Goal: Book appointment/travel/reservation

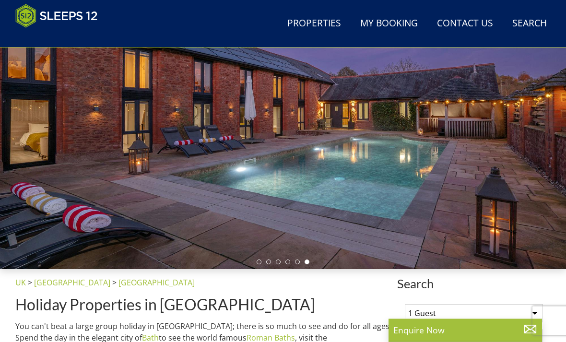
scroll to position [128, 0]
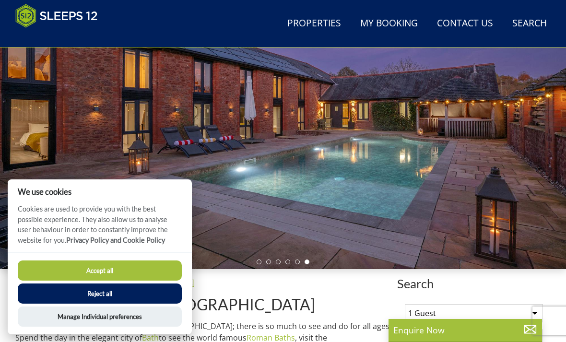
click at [67, 280] on button "Accept all" at bounding box center [100, 270] width 164 height 20
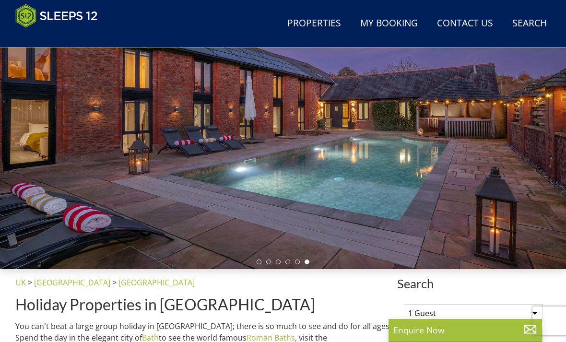
click at [62, 119] on div at bounding box center [283, 110] width 566 height 317
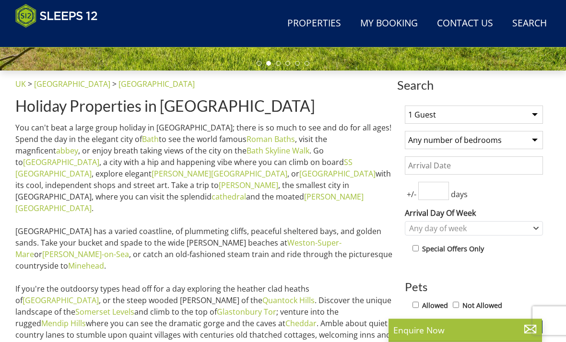
scroll to position [326, 0]
click at [513, 113] on select "1 Guest 2 Guests 3 Guests 4 Guests 5 Guests 6 Guests 7 Guests 8 Guests 9 Guests…" at bounding box center [474, 114] width 138 height 18
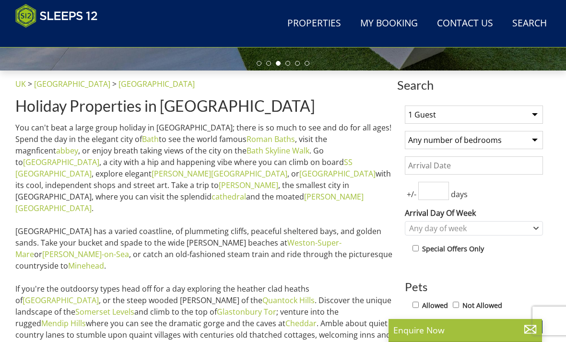
select select "21"
click at [534, 142] on select "Any number of bedrooms 4 Bedrooms 5 Bedrooms 6 Bedrooms 7 Bedrooms 8 Bedrooms 9…" at bounding box center [474, 140] width 138 height 18
click at [499, 161] on input "Date" at bounding box center [474, 165] width 138 height 18
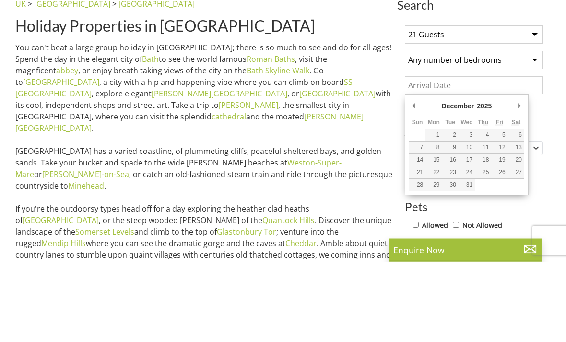
scroll to position [406, 0]
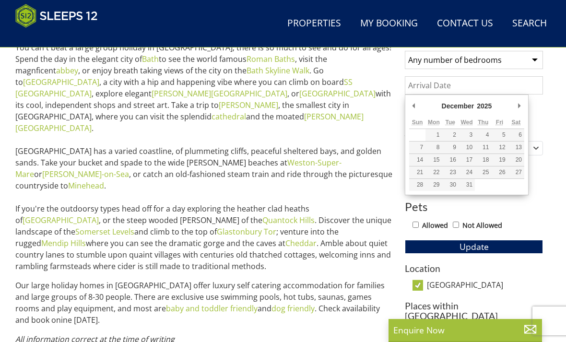
type input "31/12/2025"
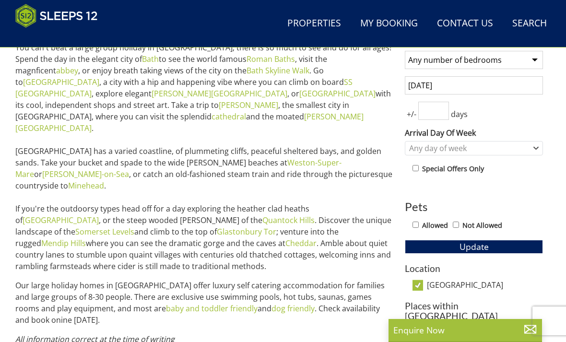
click at [433, 106] on input "number" at bounding box center [433, 111] width 31 height 18
type input "3"
click at [473, 245] on button "Update" at bounding box center [474, 246] width 138 height 13
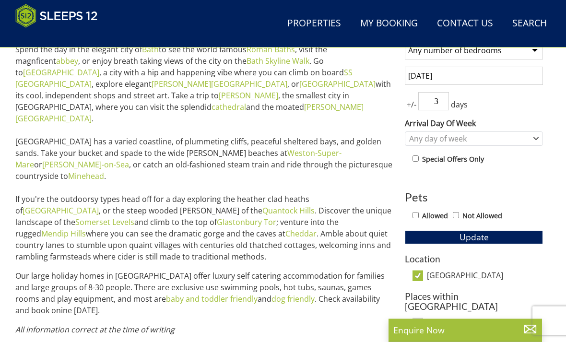
scroll to position [416, 0]
click at [418, 212] on input "Allowed" at bounding box center [415, 215] width 6 height 6
checkbox input "true"
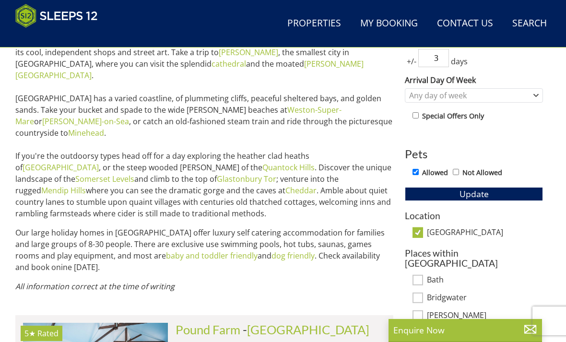
scroll to position [449, 0]
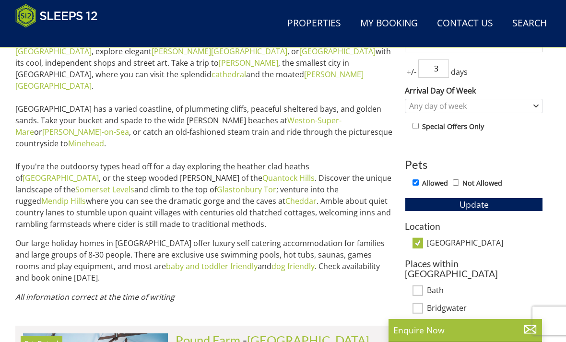
click at [493, 202] on button "Update" at bounding box center [474, 203] width 138 height 13
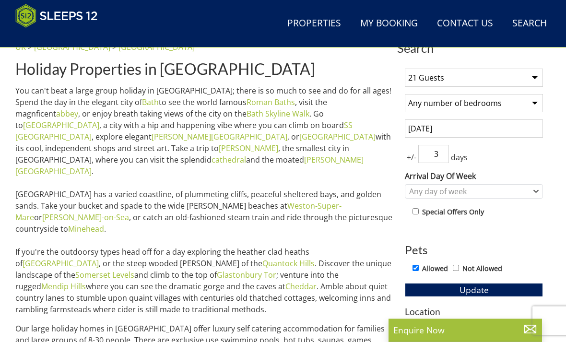
scroll to position [364, 0]
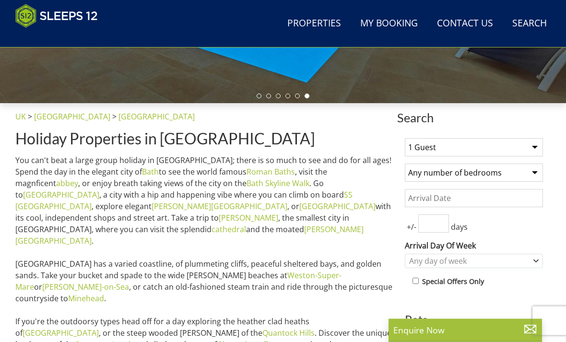
scroll to position [297, 0]
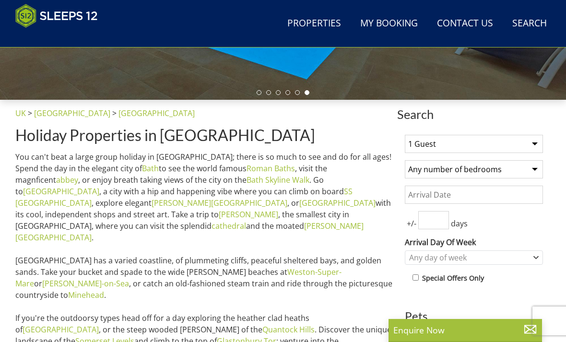
click at [330, 23] on link "Properties" at bounding box center [313, 24] width 61 height 22
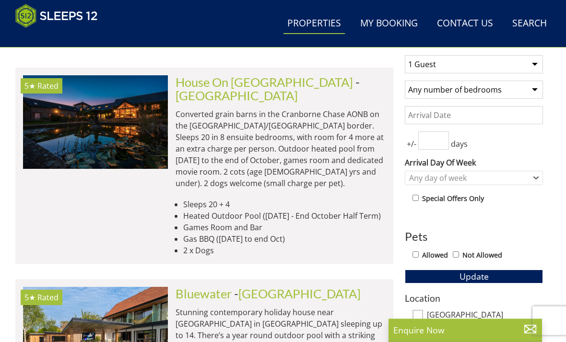
scroll to position [377, 0]
click at [298, 88] on link "[GEOGRAPHIC_DATA]" at bounding box center [236, 95] width 122 height 14
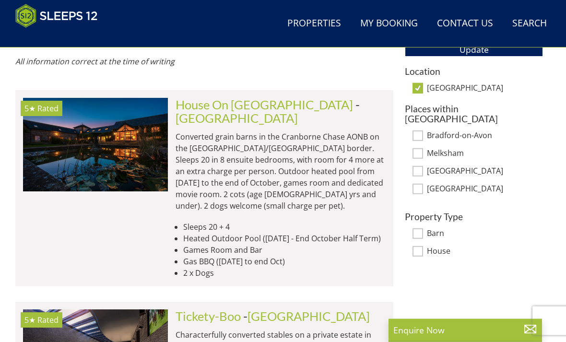
click at [298, 111] on link "[GEOGRAPHIC_DATA]" at bounding box center [236, 118] width 122 height 14
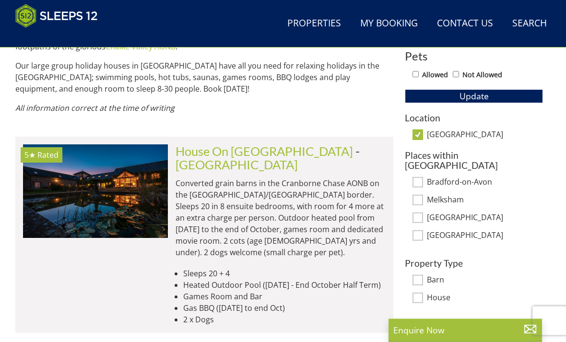
scroll to position [557, 0]
click at [106, 190] on img at bounding box center [95, 190] width 145 height 93
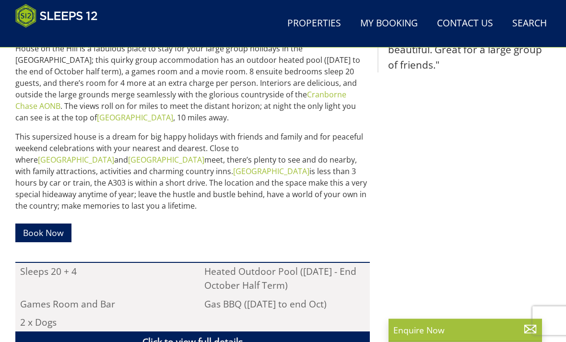
scroll to position [473, 0]
click at [308, 331] on link "Click to view full details" at bounding box center [192, 342] width 354 height 22
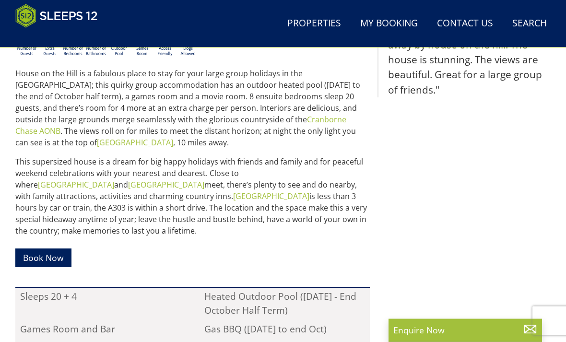
scroll to position [443, 0]
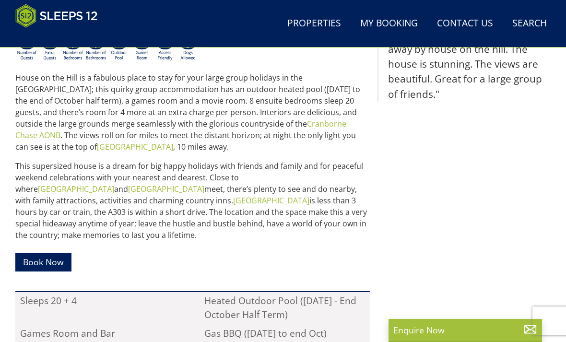
click at [68, 253] on link "Book Now" at bounding box center [43, 262] width 56 height 19
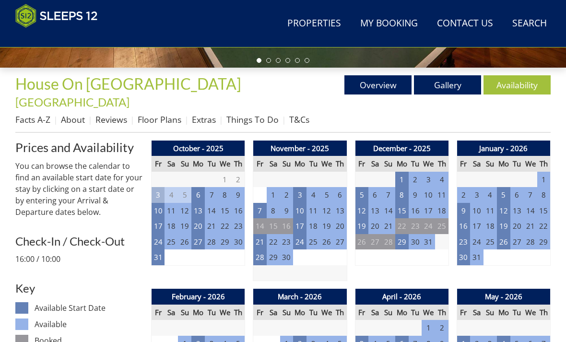
scroll to position [329, 0]
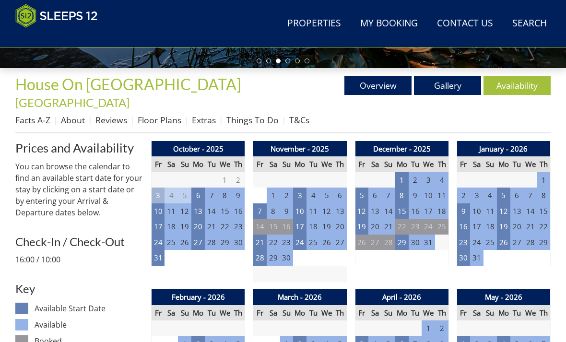
click at [429, 234] on td "31" at bounding box center [427, 242] width 13 height 16
click at [399, 234] on td "29" at bounding box center [401, 242] width 13 height 16
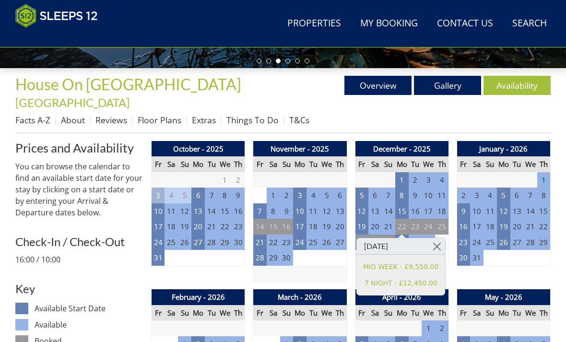
click at [429, 266] on link "MID WEEK - £9,550.00" at bounding box center [400, 267] width 75 height 10
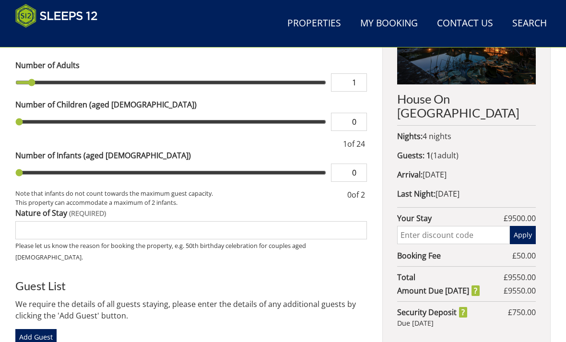
scroll to position [424, 0]
click at [462, 171] on div "House On [GEOGRAPHIC_DATA] Nights: 4 nights Guests: 1 ( 1 adult s 0 child ren 0…" at bounding box center [466, 164] width 168 height 366
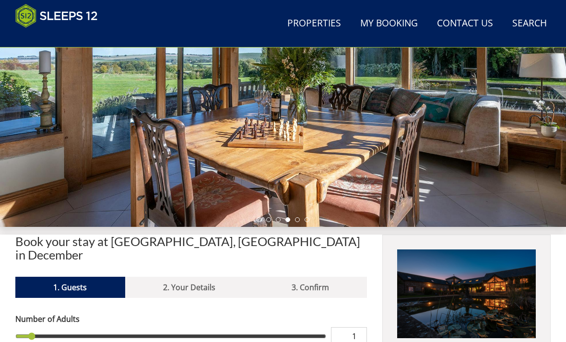
scroll to position [167, 0]
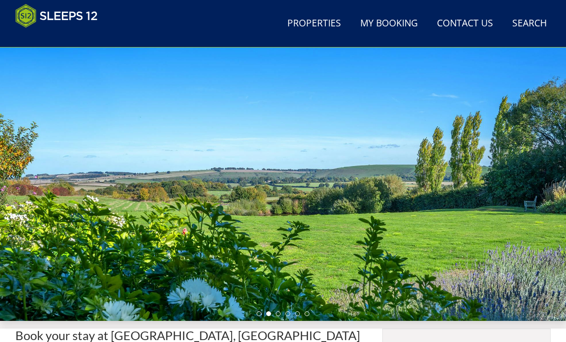
scroll to position [77, 0]
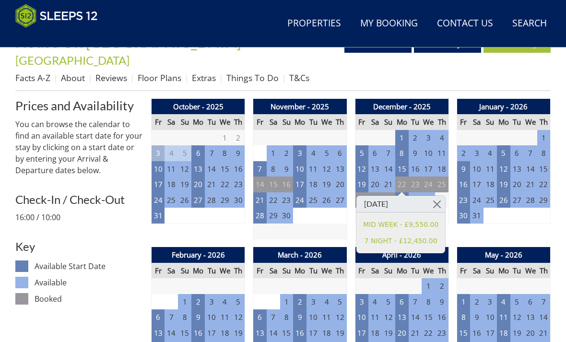
scroll to position [371, 0]
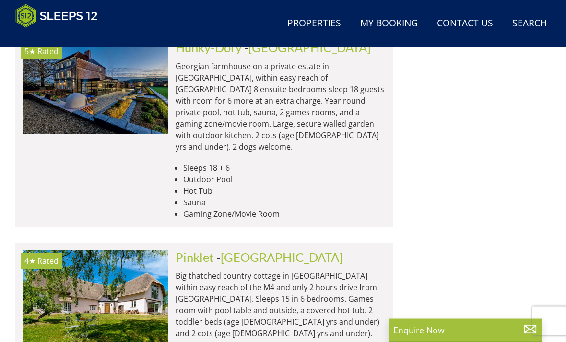
scroll to position [1279, 0]
click at [248, 250] on link "[GEOGRAPHIC_DATA]" at bounding box center [281, 257] width 122 height 14
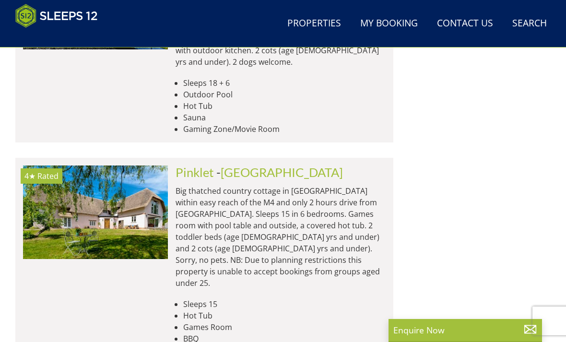
scroll to position [1362, 0]
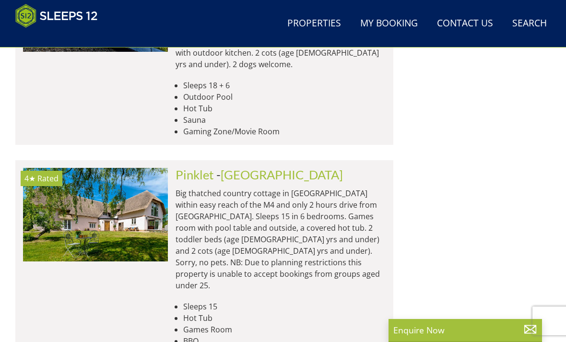
click at [115, 168] on img at bounding box center [95, 214] width 145 height 93
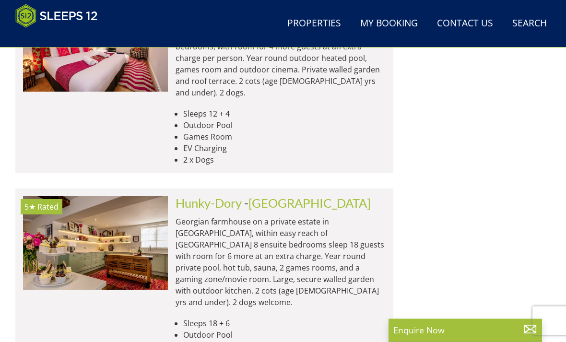
scroll to position [1124, 0]
click at [100, 196] on img at bounding box center [95, 242] width 145 height 93
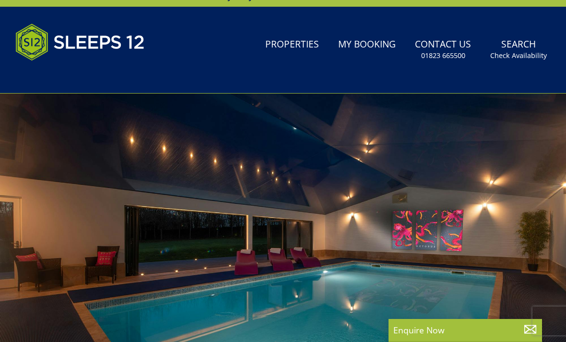
click at [309, 33] on div "Search Menu Properties My Booking Contact Us [PHONE_NUMBER] Search Check Availa…" at bounding box center [283, 49] width 566 height 63
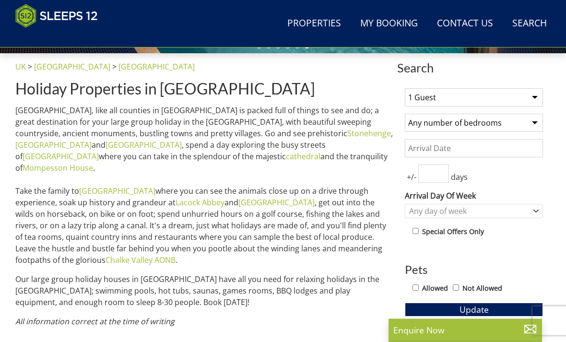
click at [533, 97] on select "1 Guest 2 Guests 3 Guests 4 Guests 5 Guests 6 Guests 7 Guests 8 Guests 9 Guests…" at bounding box center [474, 98] width 138 height 18
select select "21"
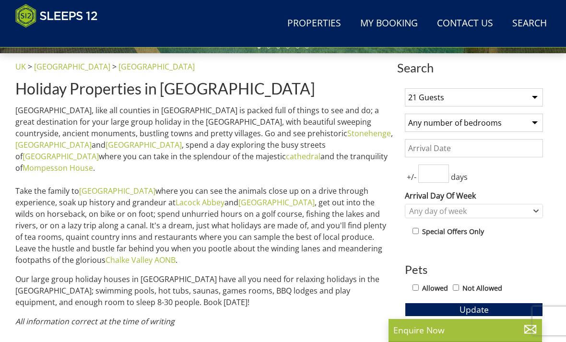
click at [436, 174] on input "number" at bounding box center [433, 173] width 31 height 18
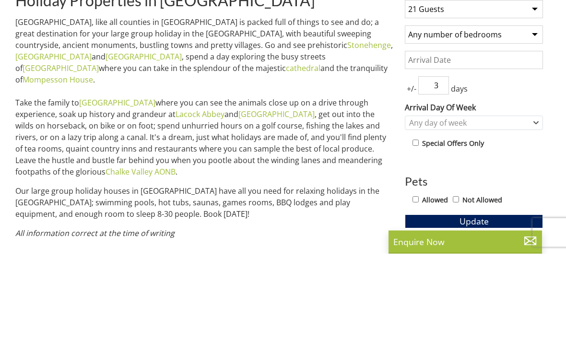
type input "3"
click at [473, 303] on button "Update" at bounding box center [474, 309] width 138 height 13
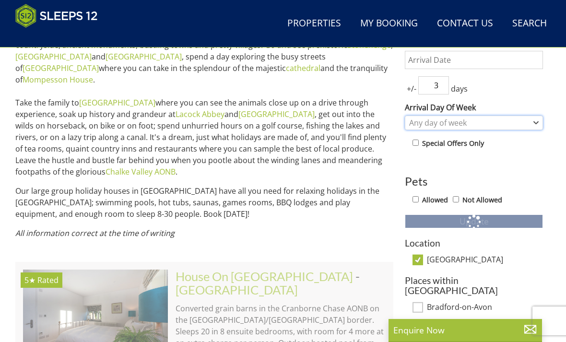
click at [500, 120] on div "Any day of week" at bounding box center [468, 122] width 124 height 11
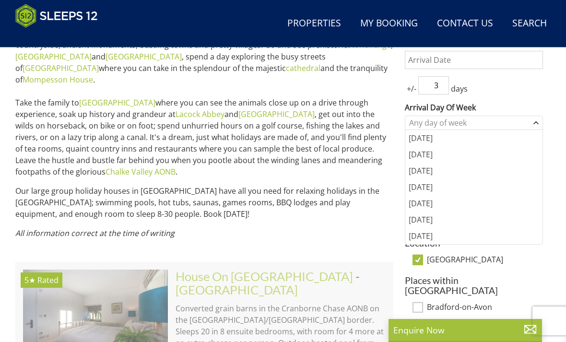
click at [363, 192] on p "Our large group holiday houses in [GEOGRAPHIC_DATA] have all you need for relax…" at bounding box center [204, 202] width 378 height 35
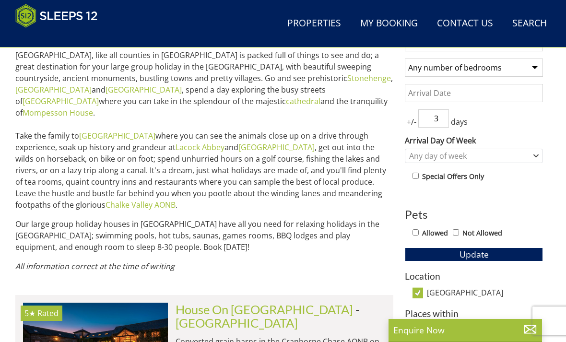
click at [418, 230] on input "Allowed" at bounding box center [415, 232] width 6 height 6
checkbox input "true"
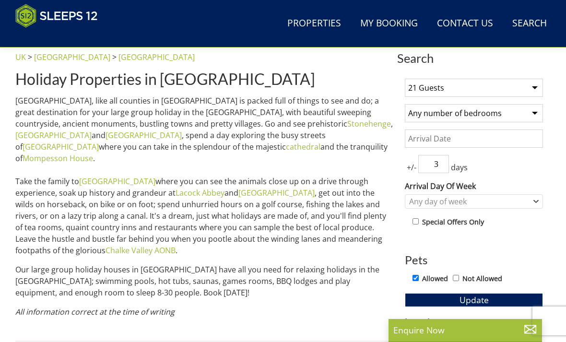
click at [467, 134] on input "Date" at bounding box center [474, 138] width 138 height 18
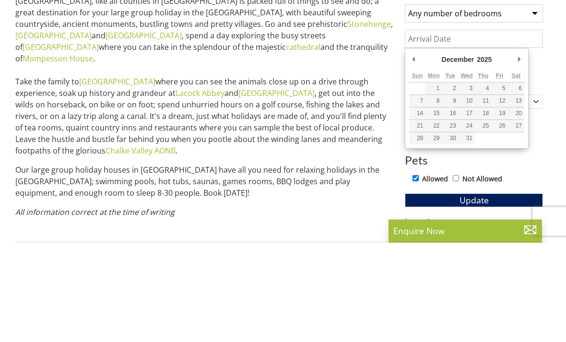
type input "[DATE]"
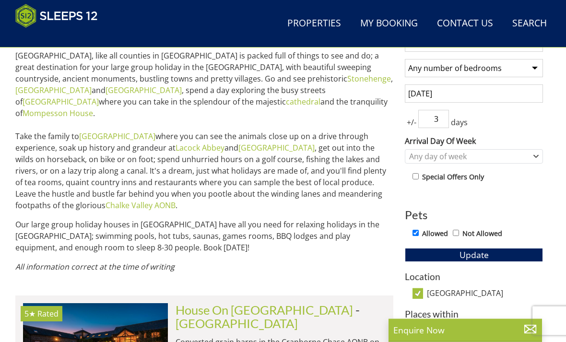
scroll to position [398, 0]
click at [512, 255] on button "Update" at bounding box center [474, 254] width 138 height 13
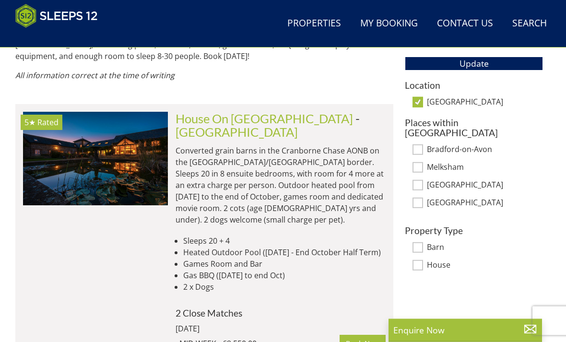
scroll to position [590, 0]
click at [290, 125] on link "[GEOGRAPHIC_DATA]" at bounding box center [236, 132] width 122 height 14
select select "21"
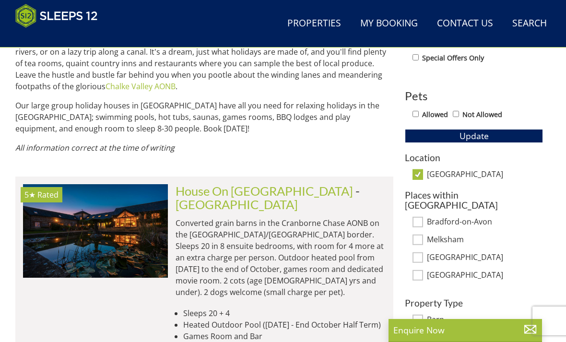
scroll to position [514, 0]
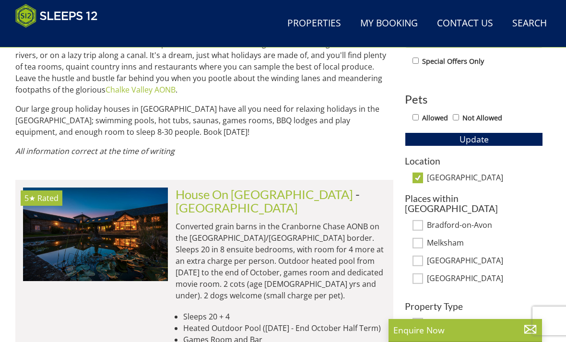
click at [118, 235] on img at bounding box center [95, 233] width 145 height 93
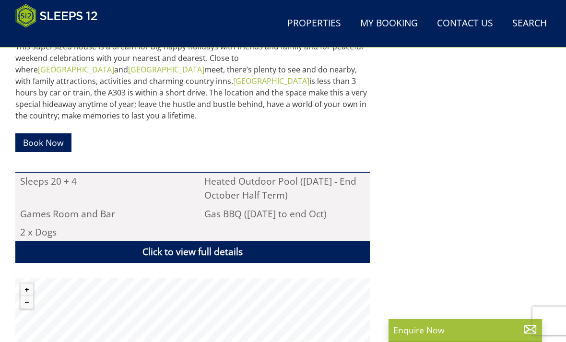
scroll to position [558, 0]
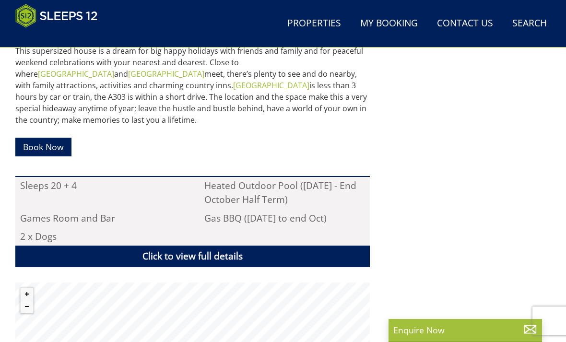
click at [345, 245] on link "Click to view full details" at bounding box center [192, 256] width 354 height 22
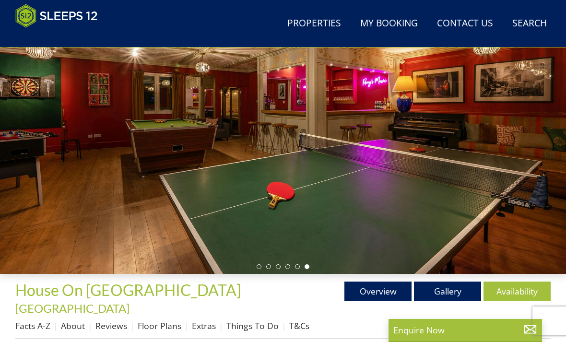
scroll to position [121, 0]
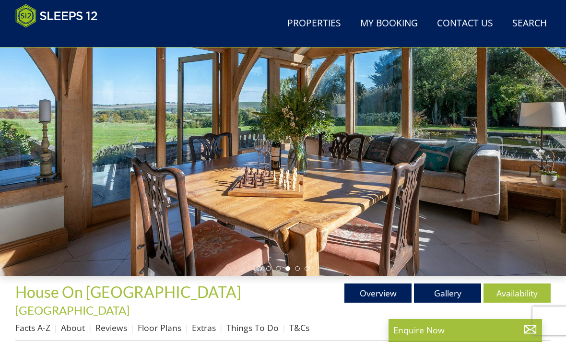
click at [393, 294] on link "Overview" at bounding box center [377, 292] width 67 height 19
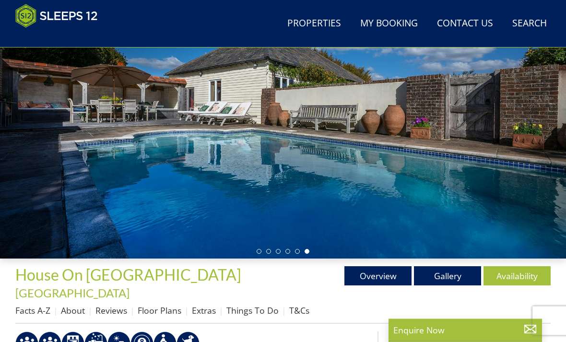
scroll to position [139, 0]
click at [455, 273] on link "Gallery" at bounding box center [447, 275] width 67 height 19
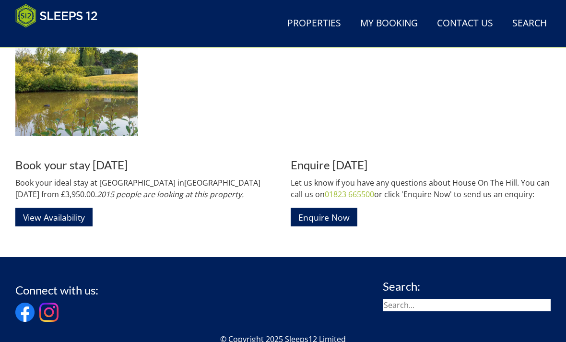
scroll to position [1832, 0]
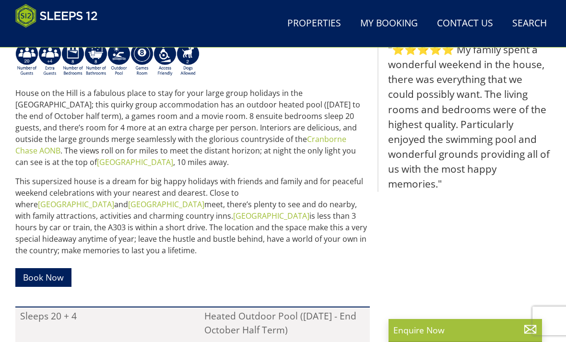
scroll to position [427, 0]
click at [35, 268] on link "Book Now" at bounding box center [43, 277] width 56 height 19
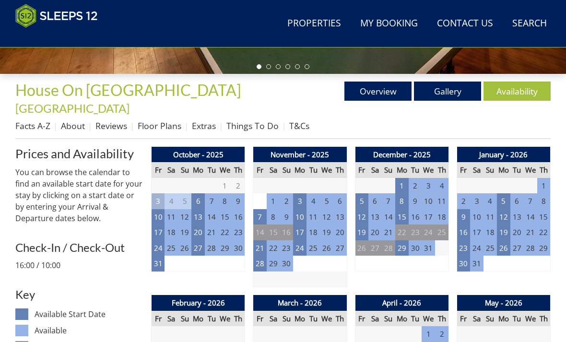
scroll to position [323, 0]
click at [108, 241] on h3 "Check-In / Check-Out" at bounding box center [79, 247] width 128 height 12
click at [55, 259] on p "16:00 / 10:00" at bounding box center [79, 265] width 128 height 12
click at [46, 259] on p "16:00 / 10:00" at bounding box center [79, 265] width 128 height 12
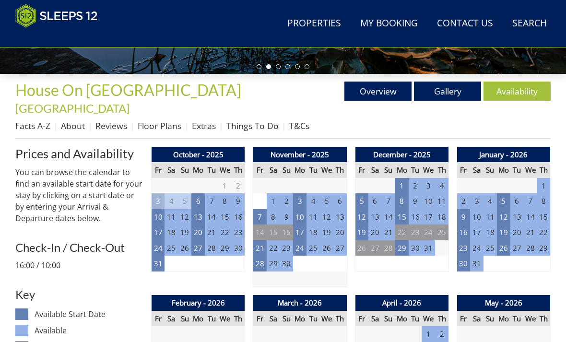
click at [427, 240] on td "31" at bounding box center [427, 248] width 13 height 16
click at [426, 240] on td "31" at bounding box center [427, 248] width 13 height 16
click at [424, 240] on td "31" at bounding box center [427, 248] width 13 height 16
click at [425, 240] on td "31" at bounding box center [427, 248] width 13 height 16
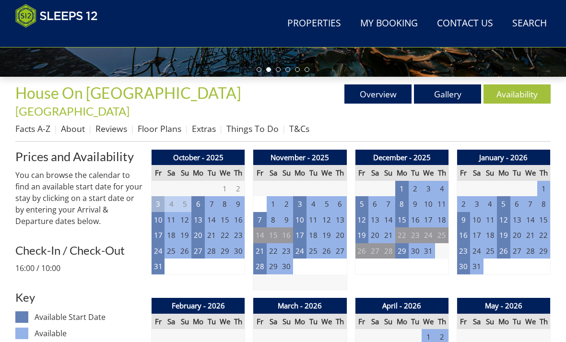
scroll to position [319, 0]
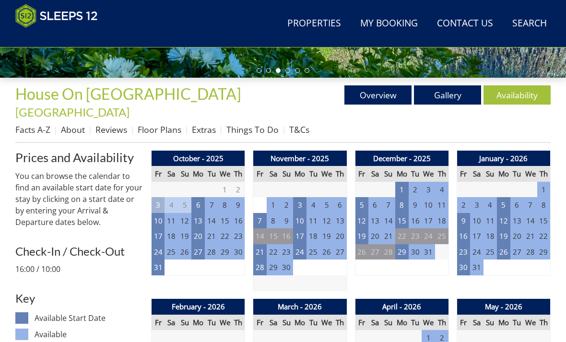
click at [425, 244] on td "31" at bounding box center [427, 252] width 13 height 16
click at [424, 244] on td "31" at bounding box center [427, 252] width 13 height 16
click at [429, 244] on td "31" at bounding box center [427, 252] width 13 height 16
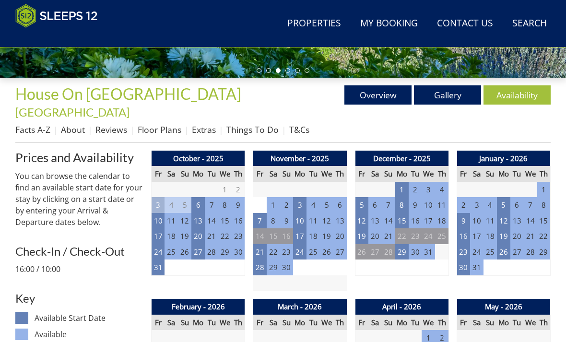
click at [431, 244] on td "31" at bounding box center [427, 252] width 13 height 16
click at [436, 244] on td "1" at bounding box center [441, 252] width 13 height 16
click at [526, 100] on link "Availability" at bounding box center [516, 94] width 67 height 19
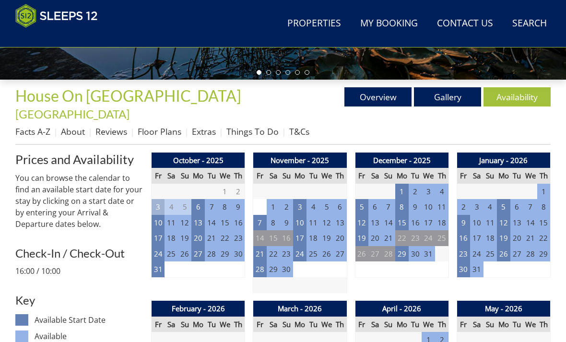
scroll to position [338, 0]
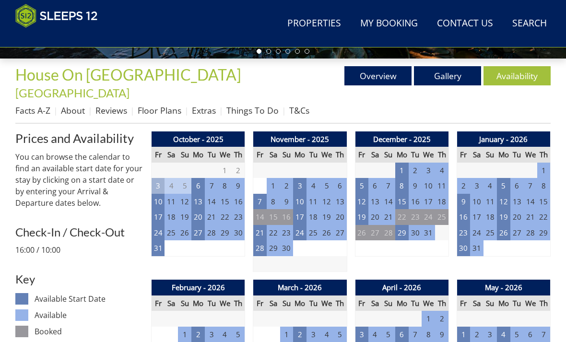
click at [426, 225] on td "31" at bounding box center [427, 233] width 13 height 16
click at [427, 209] on td "24" at bounding box center [427, 217] width 13 height 16
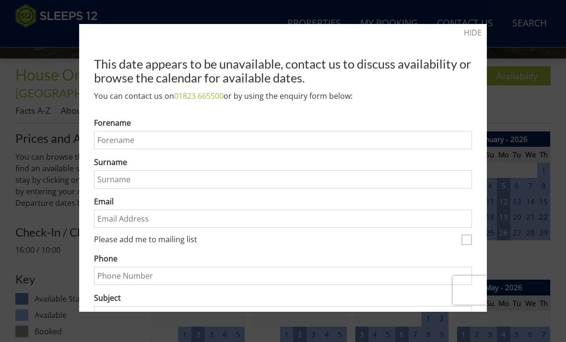
click at [475, 33] on link "HIDE" at bounding box center [473, 33] width 18 height 12
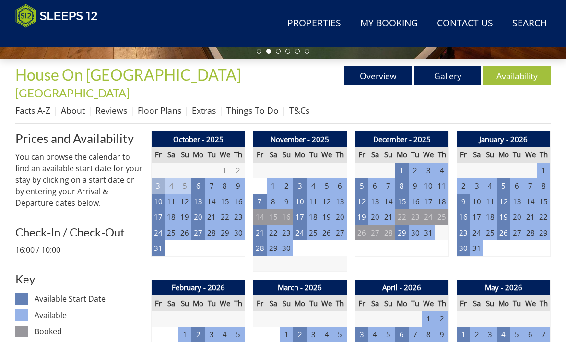
click at [426, 225] on td "31" at bounding box center [427, 233] width 13 height 16
click at [427, 225] on td "31" at bounding box center [427, 233] width 13 height 16
click at [397, 225] on td "29" at bounding box center [401, 233] width 13 height 16
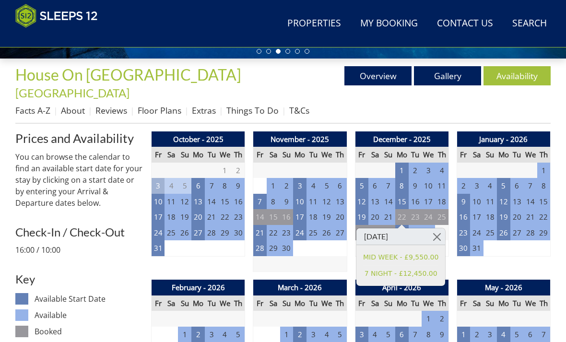
click at [437, 237] on link at bounding box center [436, 236] width 17 height 17
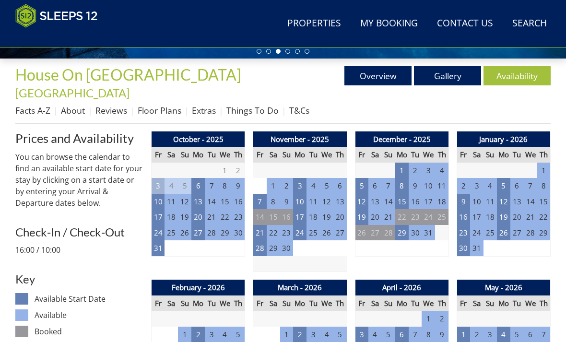
click at [425, 225] on td "31" at bounding box center [427, 233] width 13 height 16
click at [426, 225] on td "31" at bounding box center [427, 233] width 13 height 16
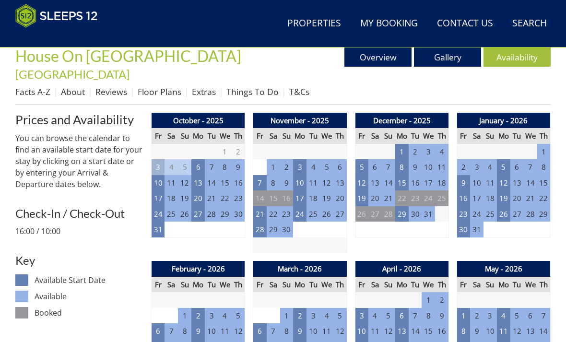
scroll to position [357, 0]
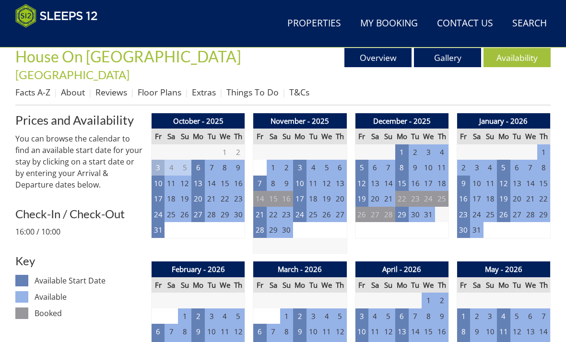
click at [487, 233] on div "January - 2026 Fr Sa Su Mo Tu We Th 26 27 28 29 30 31 1 2 3 4 5 6 7 8 9 10" at bounding box center [503, 183] width 94 height 141
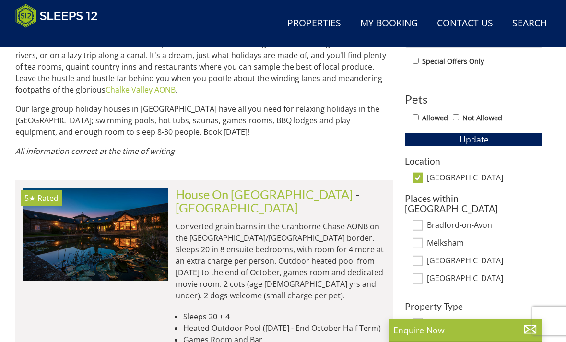
scroll to position [0, 1739]
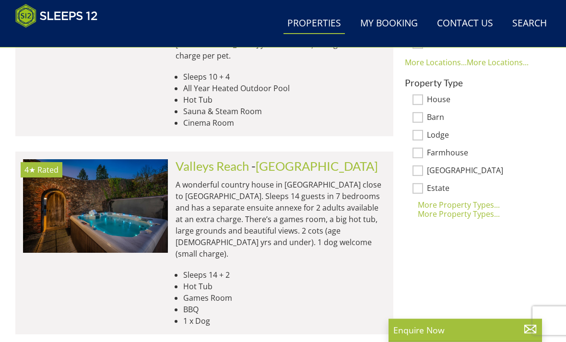
scroll to position [737, 0]
click at [137, 197] on img at bounding box center [95, 205] width 145 height 93
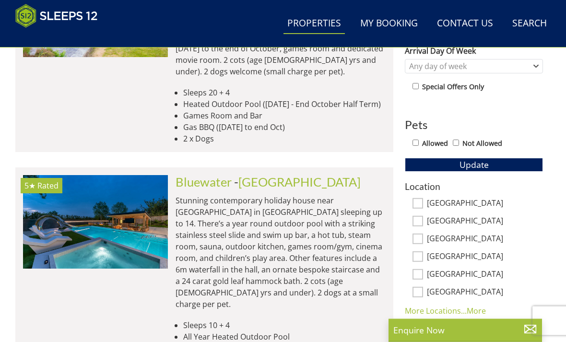
scroll to position [488, 0]
click at [153, 222] on img at bounding box center [95, 221] width 145 height 93
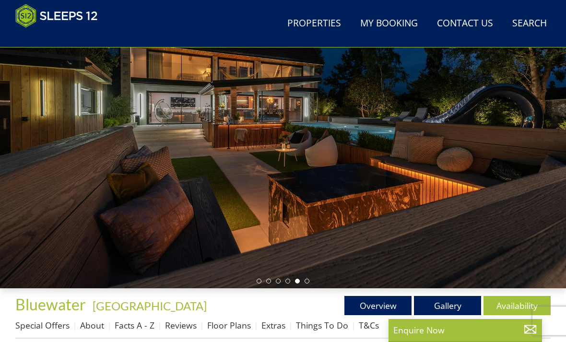
scroll to position [110, 0]
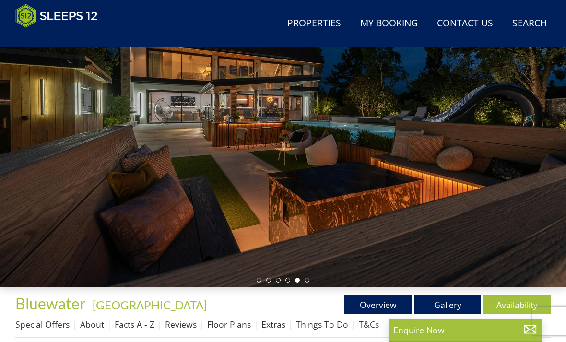
click at [440, 300] on link "Gallery" at bounding box center [447, 304] width 67 height 19
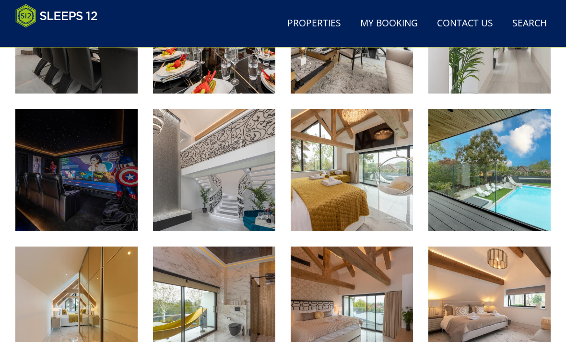
scroll to position [897, 0]
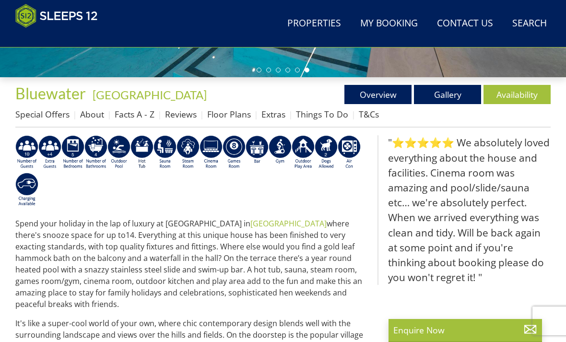
scroll to position [319, 0]
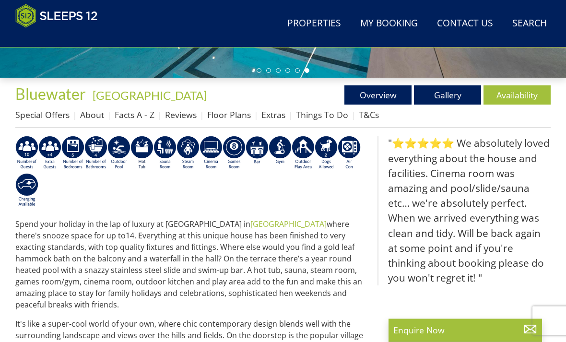
click at [325, 23] on link "Properties" at bounding box center [313, 24] width 61 height 22
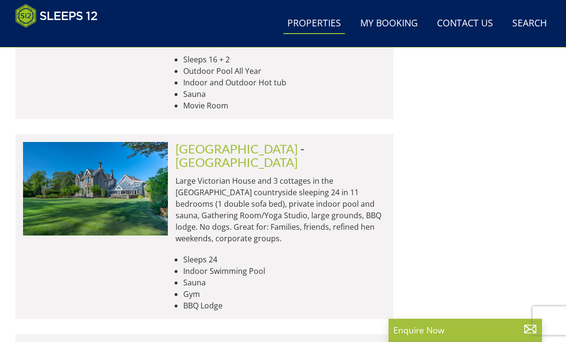
scroll to position [3812, 0]
click at [254, 341] on link "[GEOGRAPHIC_DATA]" at bounding box center [284, 348] width 122 height 14
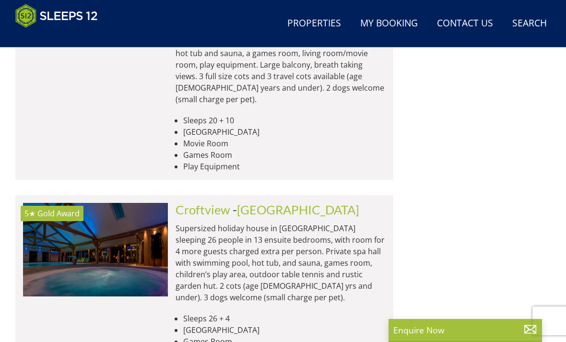
scroll to position [1652, 0]
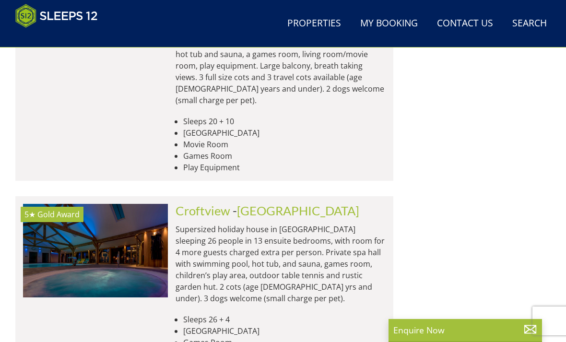
click at [107, 204] on img at bounding box center [95, 250] width 145 height 93
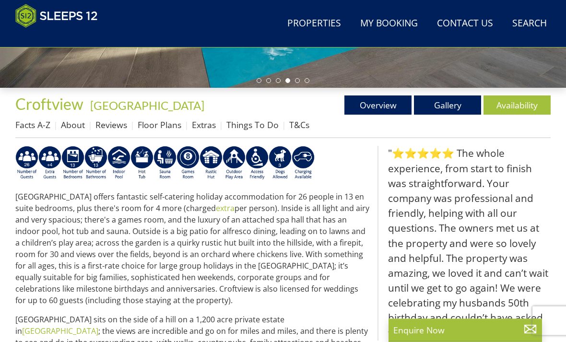
scroll to position [309, 0]
click at [511, 105] on link "Availability" at bounding box center [516, 104] width 67 height 19
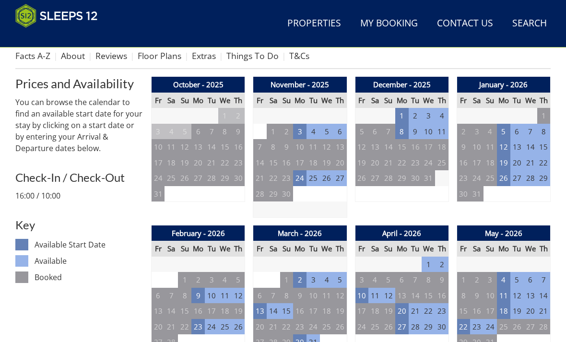
scroll to position [376, 0]
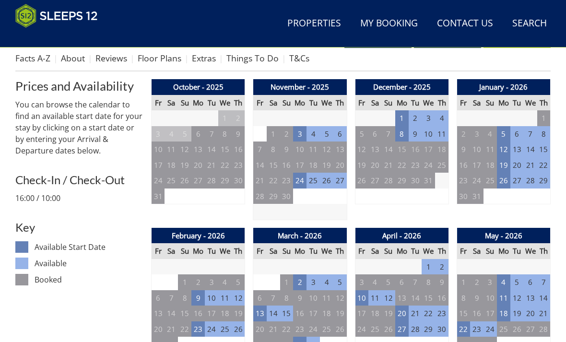
click at [430, 177] on td "31" at bounding box center [427, 181] width 13 height 16
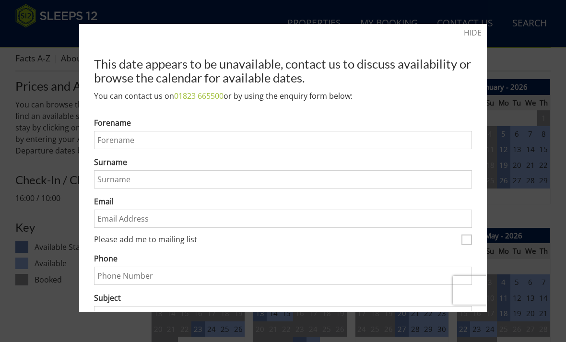
click at [469, 36] on link "HIDE" at bounding box center [473, 33] width 18 height 12
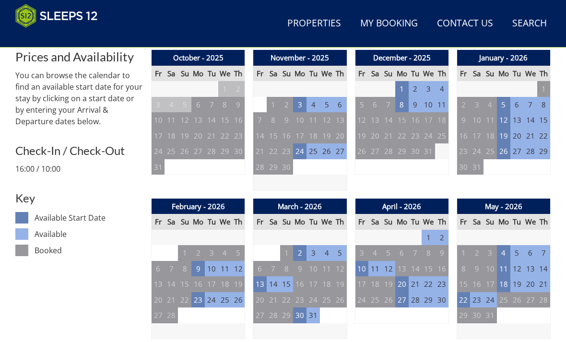
scroll to position [406, 0]
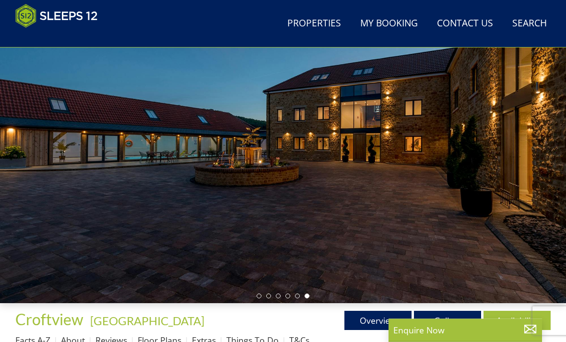
scroll to position [89, 0]
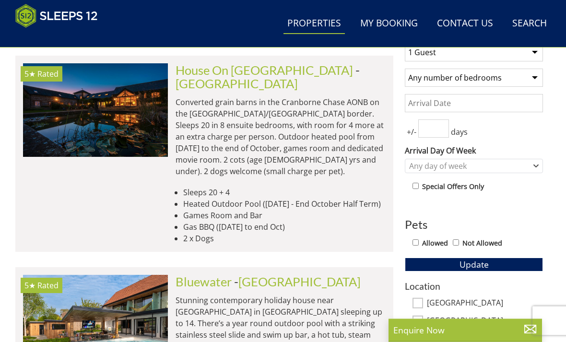
scroll to position [389, 0]
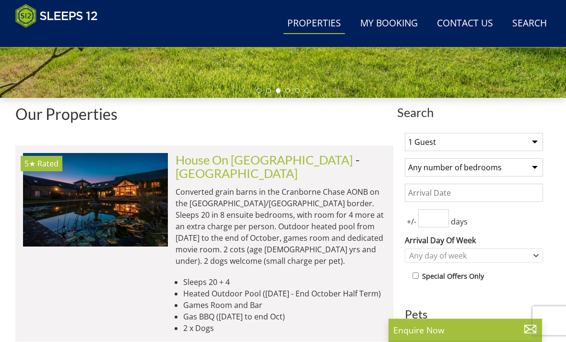
scroll to position [299, 0]
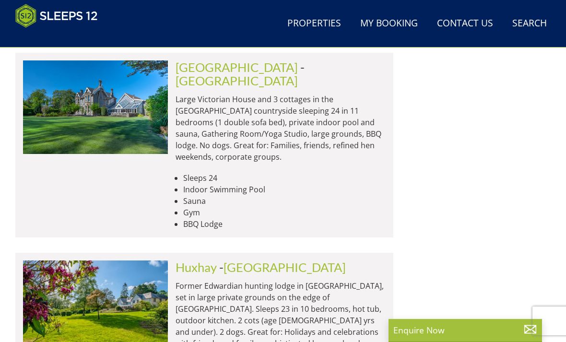
scroll to position [2644, 0]
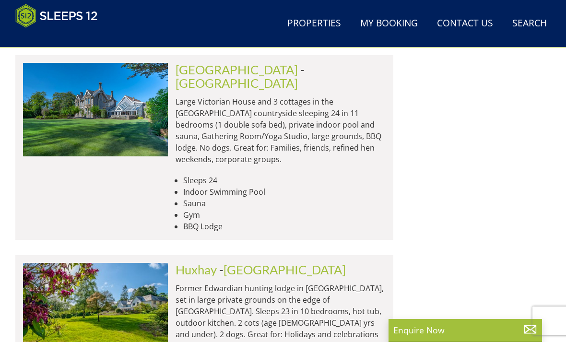
click at [109, 263] on img at bounding box center [95, 309] width 145 height 93
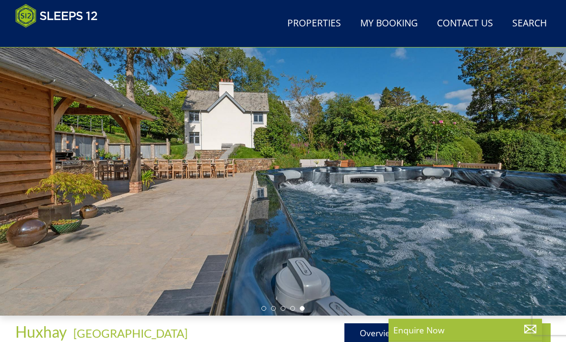
scroll to position [81, 0]
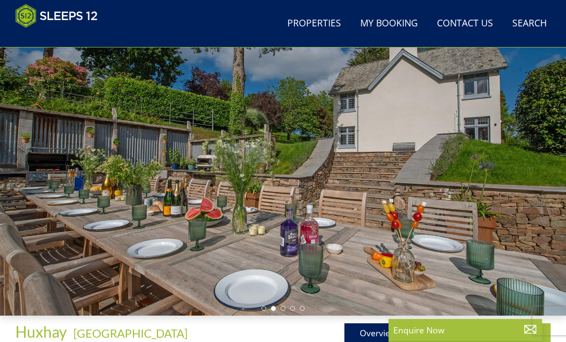
click at [449, 331] on link "Gallery" at bounding box center [447, 332] width 67 height 19
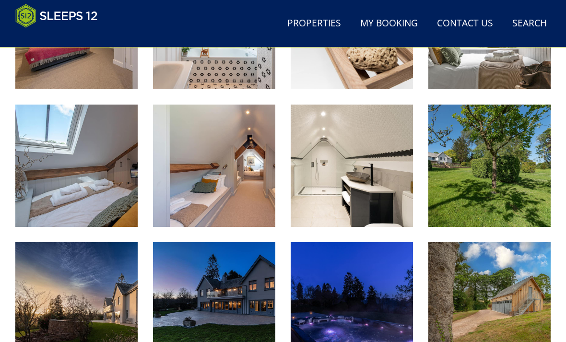
scroll to position [1589, 0]
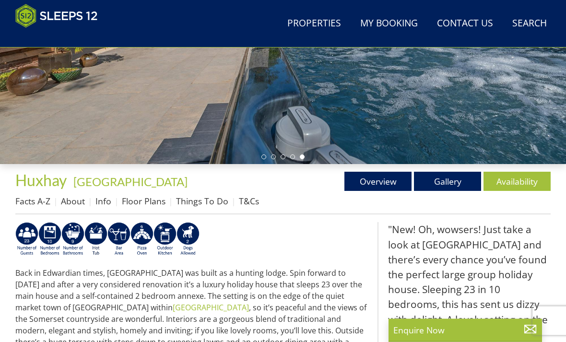
scroll to position [233, 0]
click at [519, 178] on link "Availability" at bounding box center [516, 181] width 67 height 19
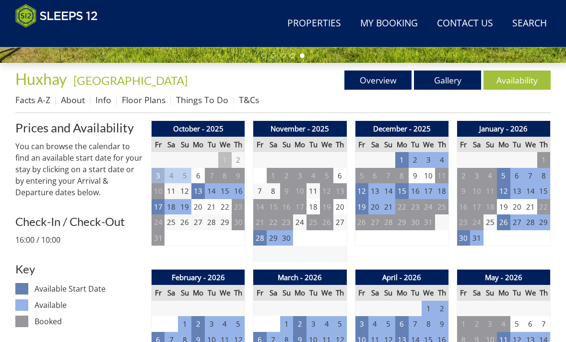
scroll to position [334, 0]
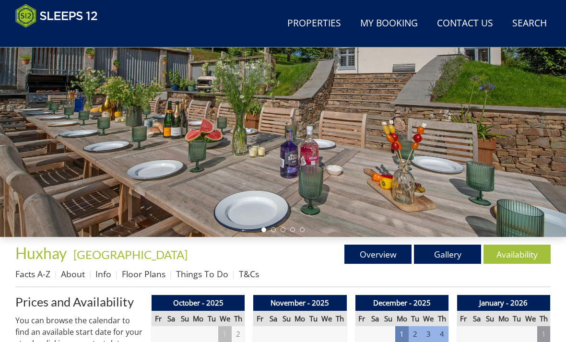
scroll to position [139, 0]
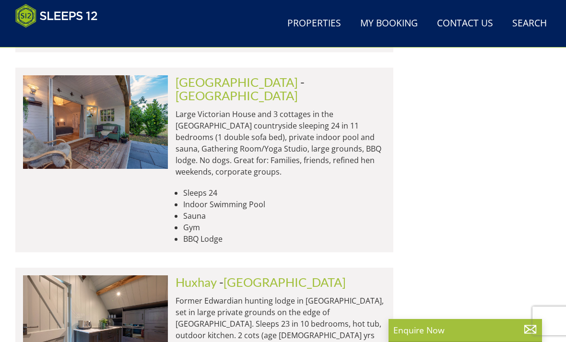
scroll to position [2632, 0]
click at [112, 276] on img at bounding box center [95, 322] width 145 height 93
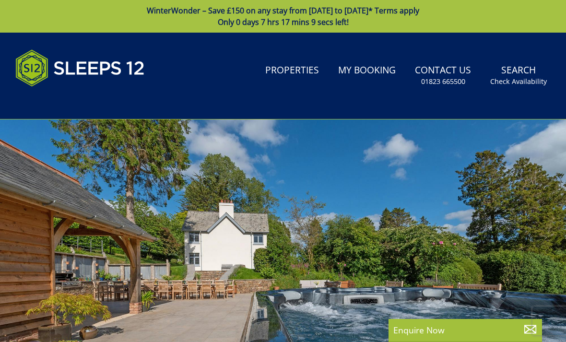
scroll to position [30, 0]
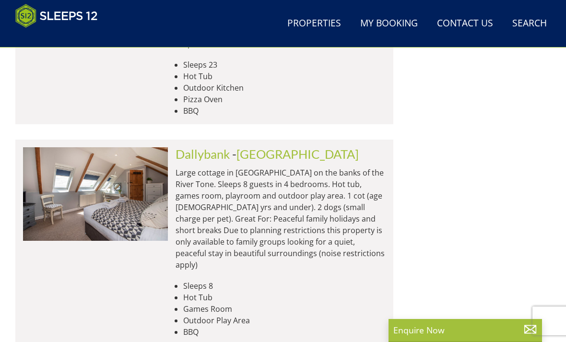
scroll to position [2962, 0]
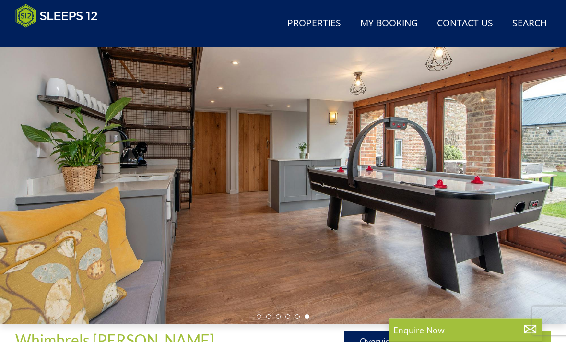
scroll to position [73, 0]
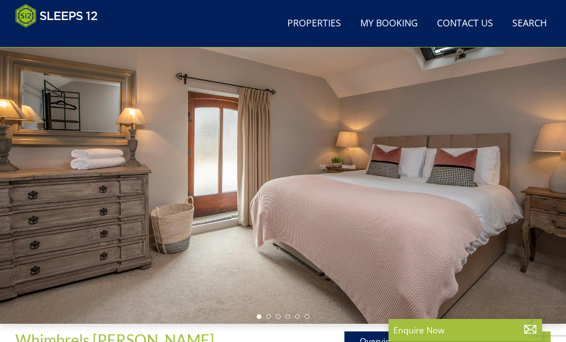
click at [509, 337] on link "Availability" at bounding box center [516, 340] width 67 height 19
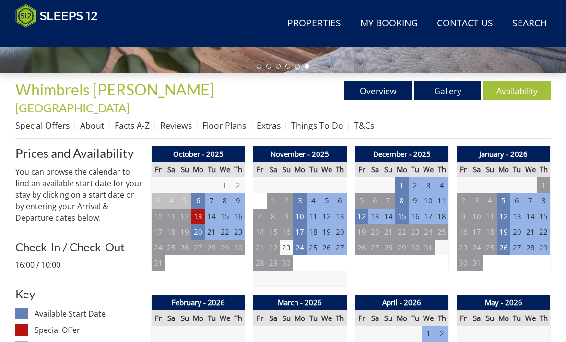
scroll to position [324, 0]
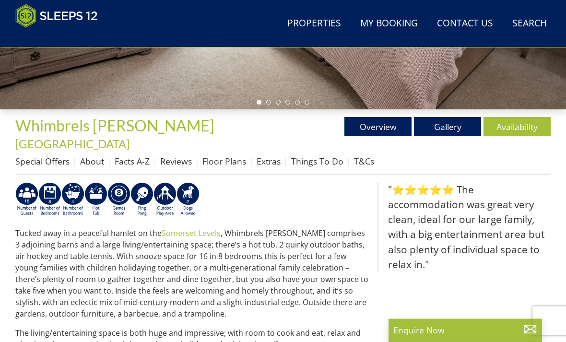
scroll to position [289, 0]
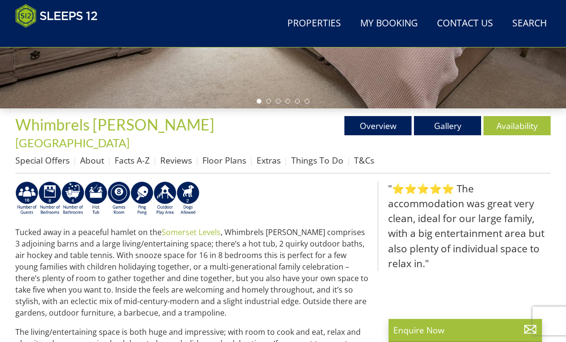
click at [521, 126] on link "Availability" at bounding box center [516, 125] width 67 height 19
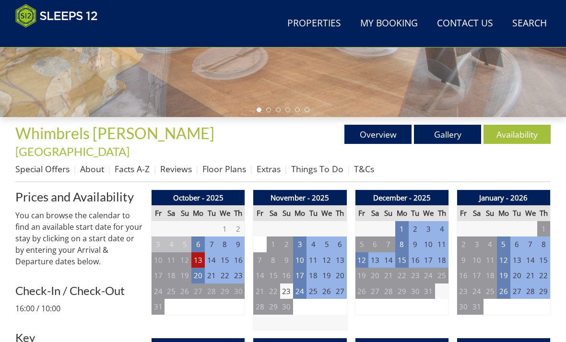
scroll to position [266, 0]
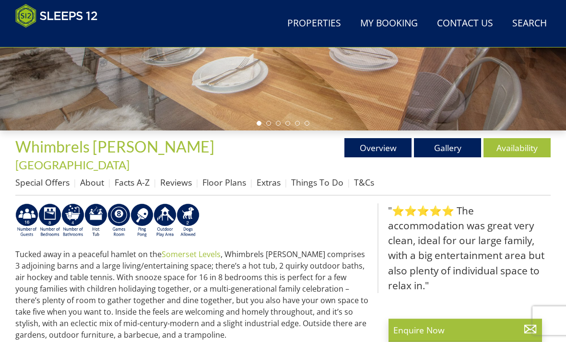
scroll to position [289, 0]
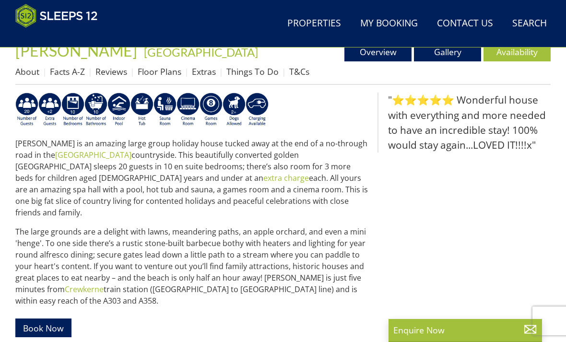
scroll to position [307, 0]
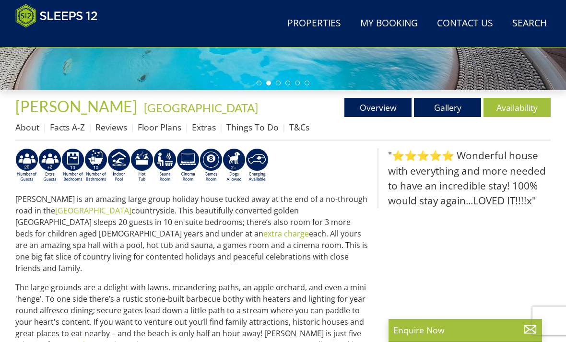
click at [515, 106] on link "Availability" at bounding box center [516, 107] width 67 height 19
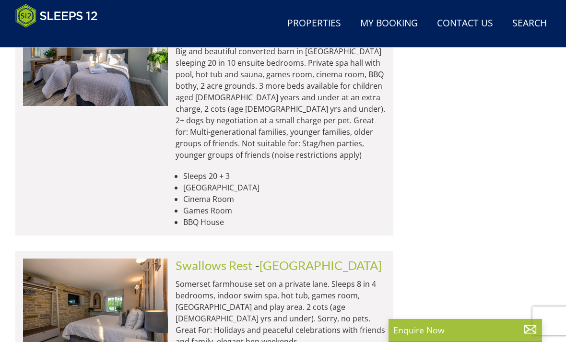
scroll to position [0, 3334]
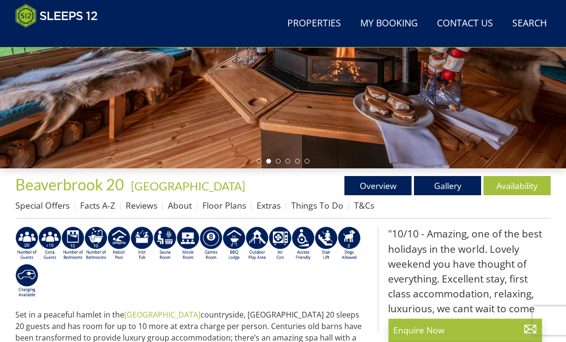
scroll to position [280, 0]
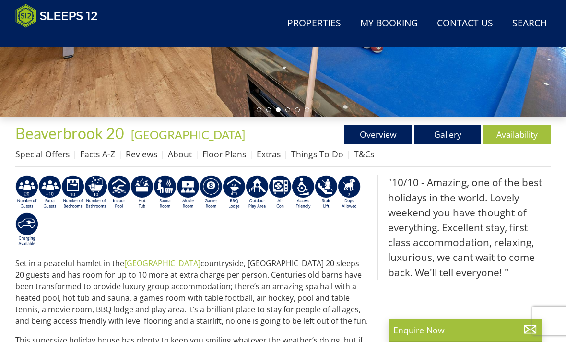
click at [521, 142] on link "Availability" at bounding box center [516, 134] width 67 height 19
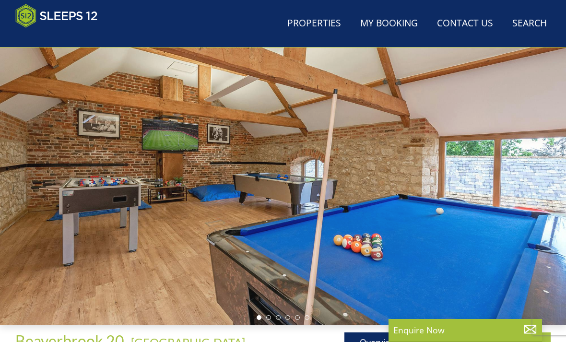
scroll to position [54, 0]
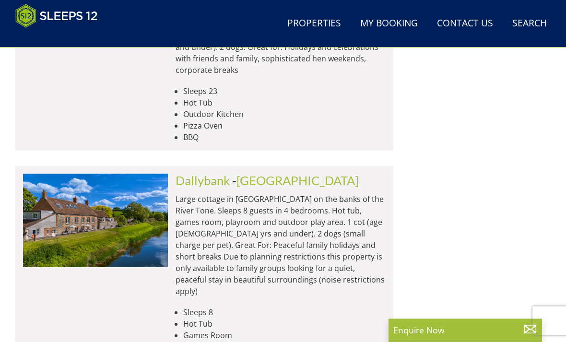
scroll to position [0, 1594]
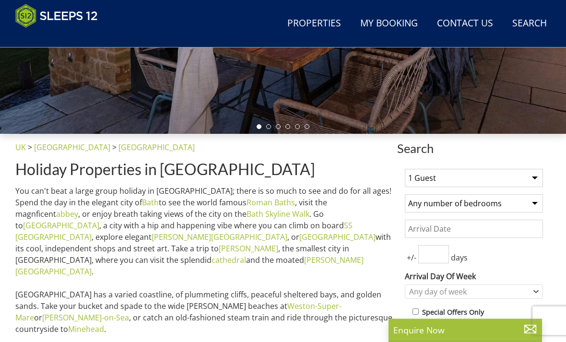
click at [460, 229] on input "Date" at bounding box center [474, 229] width 138 height 18
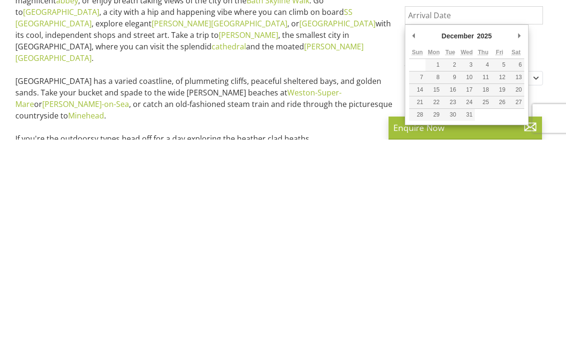
type input "[DATE]"
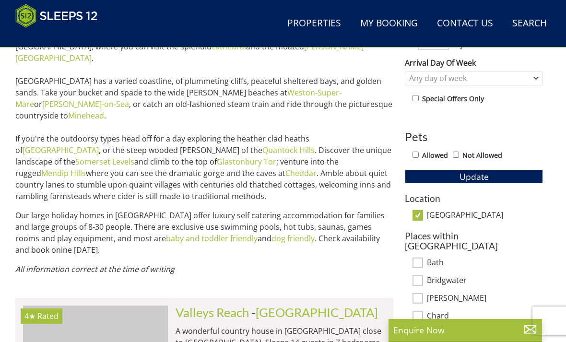
click at [487, 177] on span "Update" at bounding box center [473, 177] width 29 height 12
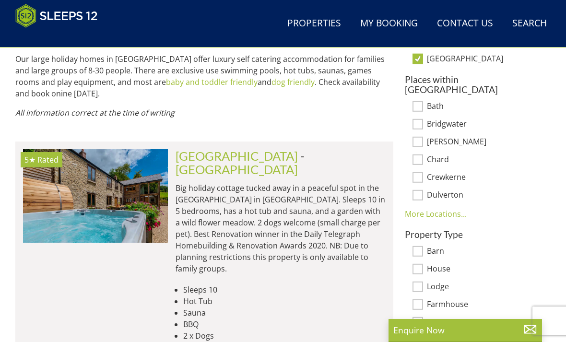
click at [140, 185] on img at bounding box center [95, 195] width 145 height 93
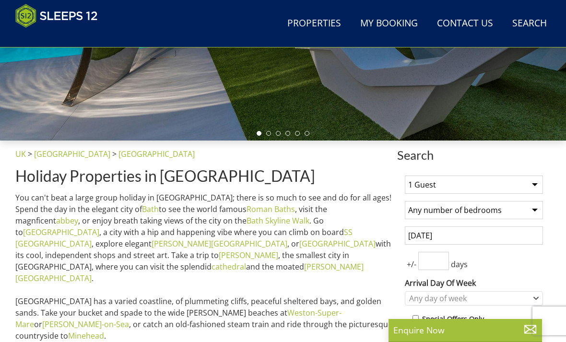
click at [521, 185] on select "1 Guest 2 Guests 3 Guests 4 Guests 5 Guests 6 Guests 7 Guests 8 Guests 9 Guests…" at bounding box center [474, 184] width 138 height 18
select select "20"
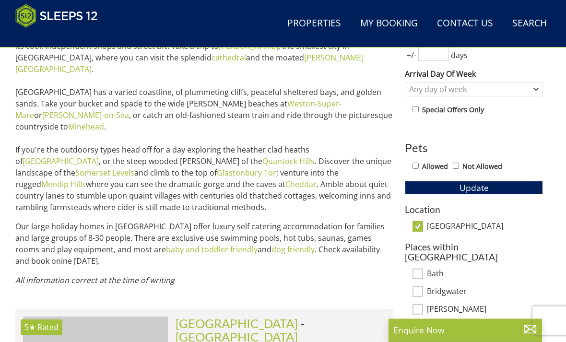
click at [486, 185] on span "Update" at bounding box center [473, 188] width 29 height 12
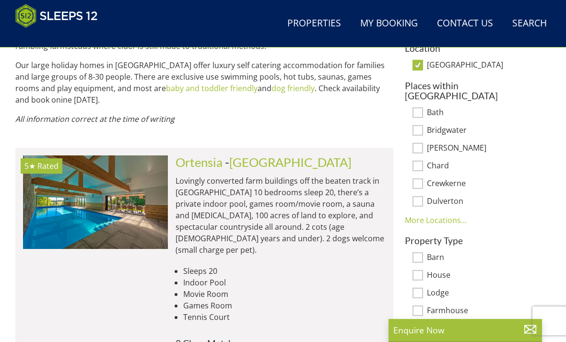
click at [129, 207] on img at bounding box center [95, 201] width 145 height 93
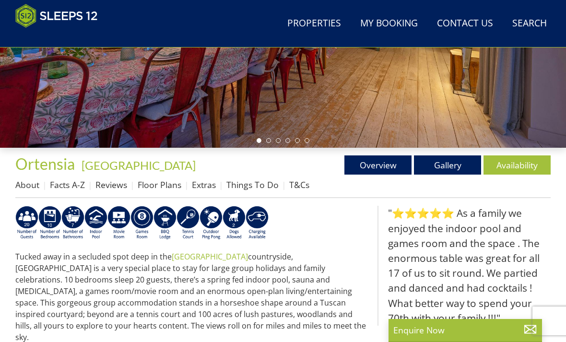
click at [524, 165] on link "Availability" at bounding box center [516, 164] width 67 height 19
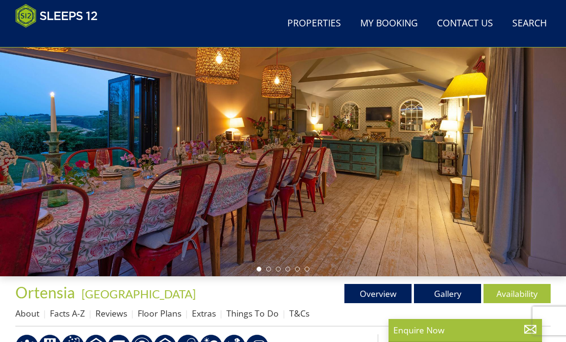
scroll to position [151, 0]
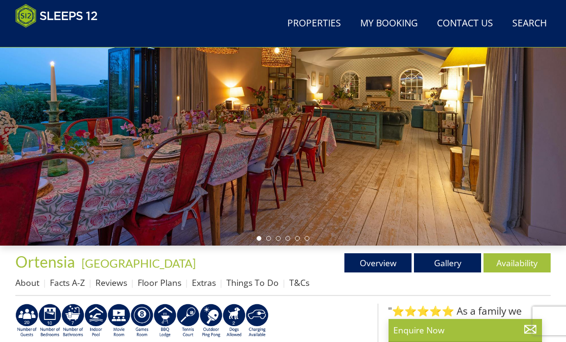
select select "20"
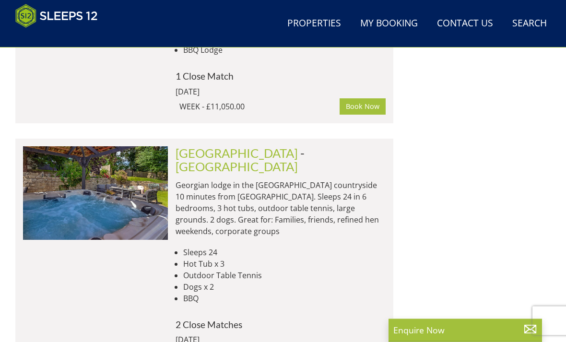
scroll to position [1501, 0]
click at [134, 146] on img at bounding box center [95, 192] width 145 height 93
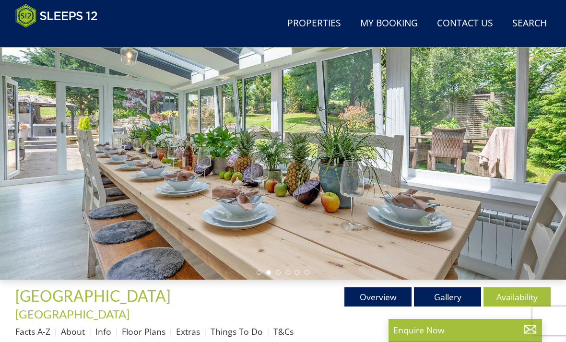
scroll to position [115, 0]
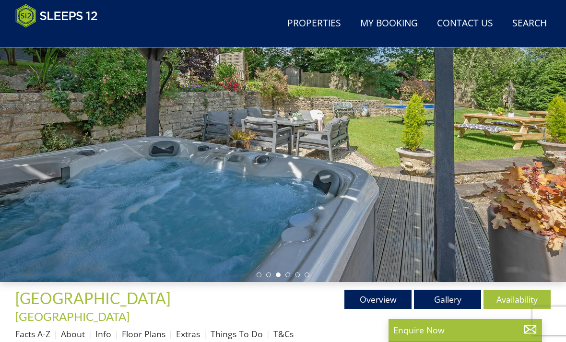
click at [506, 298] on link "Availability" at bounding box center [516, 299] width 67 height 19
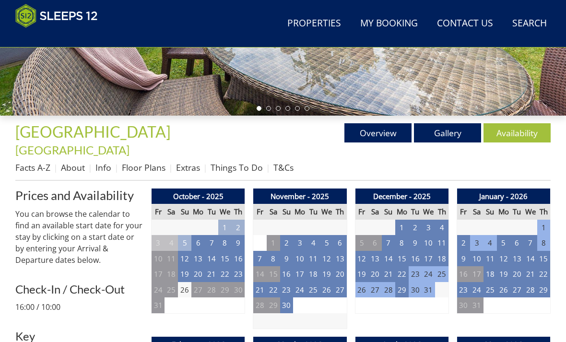
scroll to position [281, 0]
click at [426, 282] on td "31" at bounding box center [427, 290] width 13 height 16
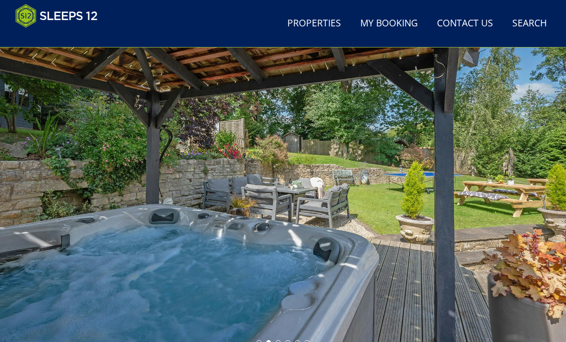
scroll to position [78, 0]
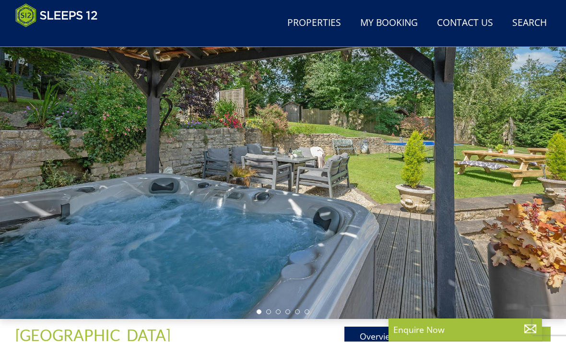
scroll to position [115, 0]
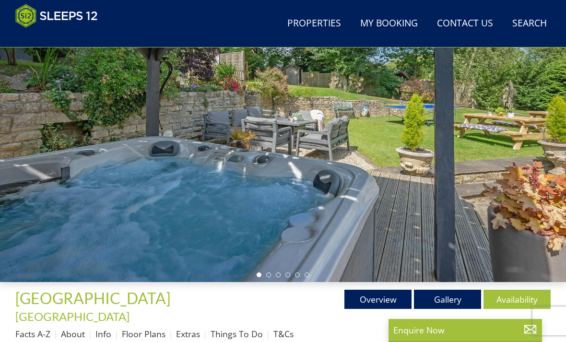
click at [451, 302] on link "Gallery" at bounding box center [447, 299] width 67 height 19
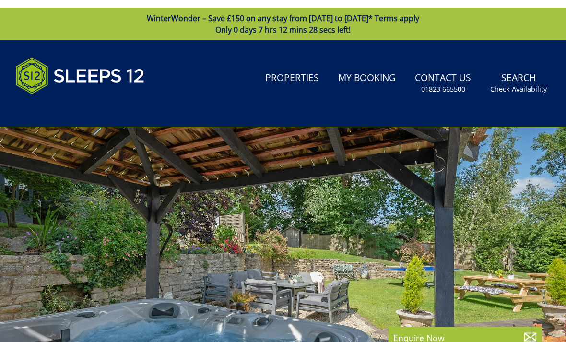
select select "20"
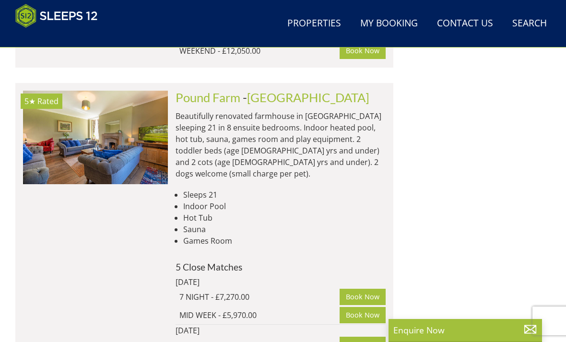
scroll to position [962, 0]
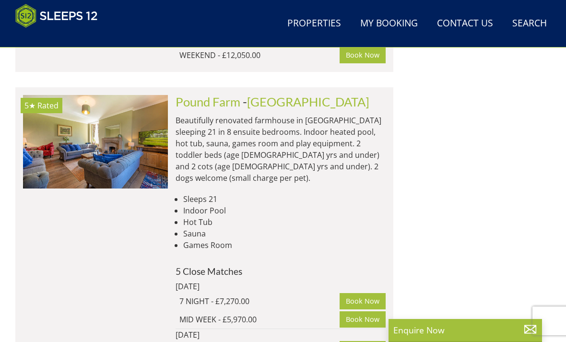
click at [222, 266] on h4 "5 Close Matches" at bounding box center [280, 271] width 210 height 10
click at [230, 266] on h4 "5 Close Matches" at bounding box center [280, 271] width 210 height 10
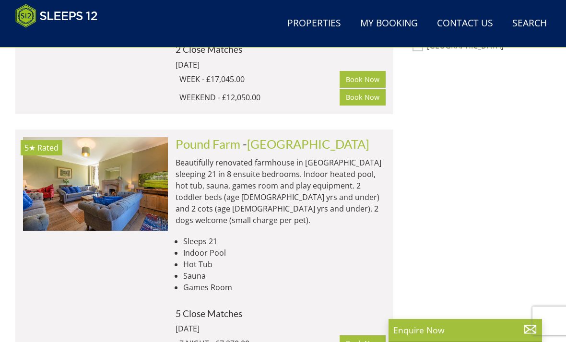
scroll to position [920, 0]
click at [143, 168] on img at bounding box center [95, 184] width 145 height 93
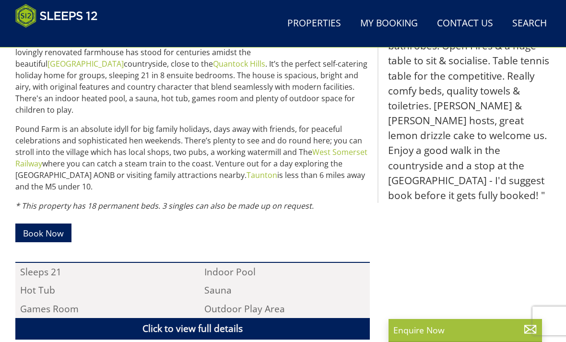
scroll to position [284, 0]
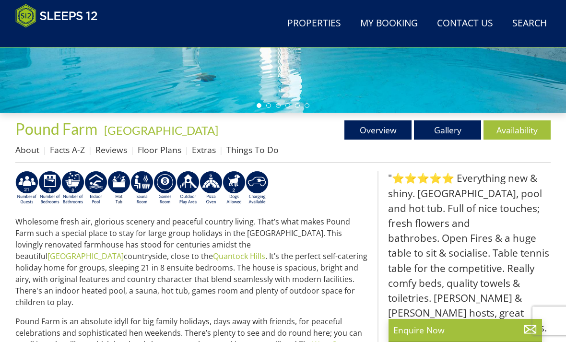
click at [454, 130] on link "Gallery" at bounding box center [447, 129] width 67 height 19
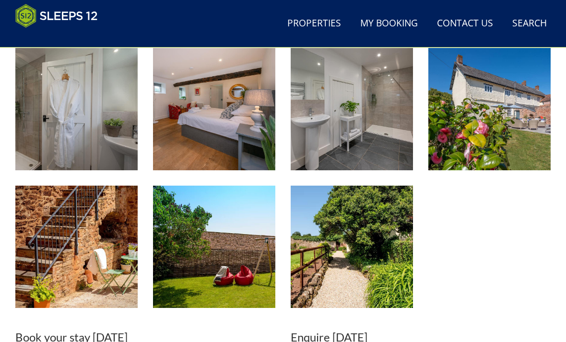
scroll to position [1057, 0]
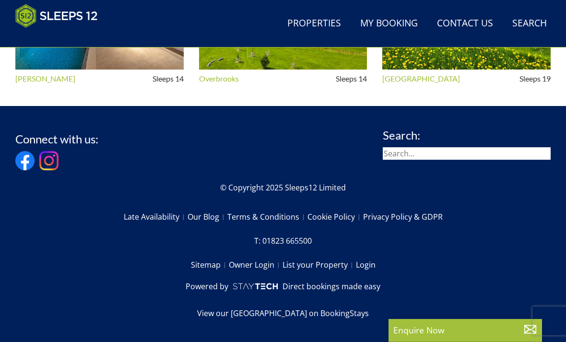
select select "20"
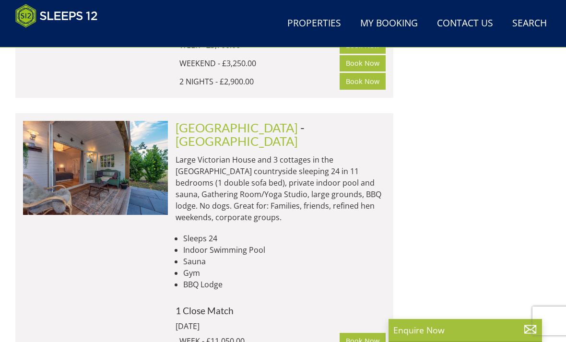
scroll to position [1265, 0]
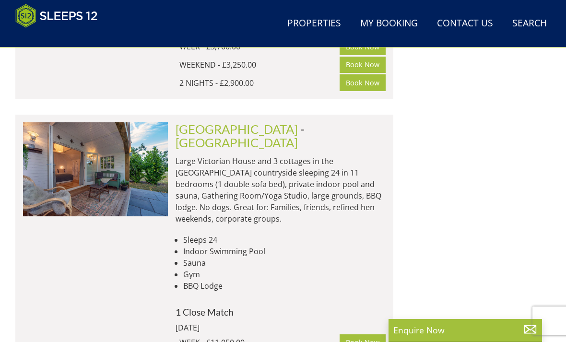
click at [303, 115] on li at bounding box center [204, 237] width 378 height 244
click at [126, 122] on img at bounding box center [95, 168] width 145 height 93
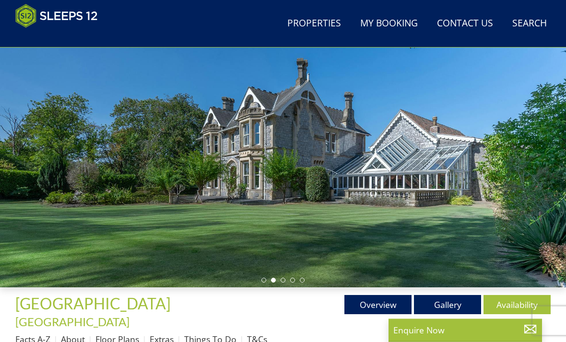
scroll to position [110, 0]
select select "20"
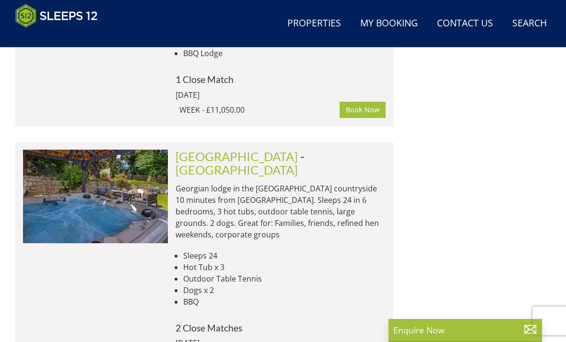
scroll to position [0, 1305]
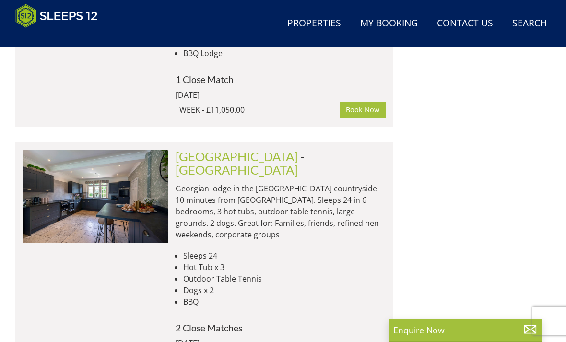
click at [79, 159] on img at bounding box center [95, 196] width 145 height 93
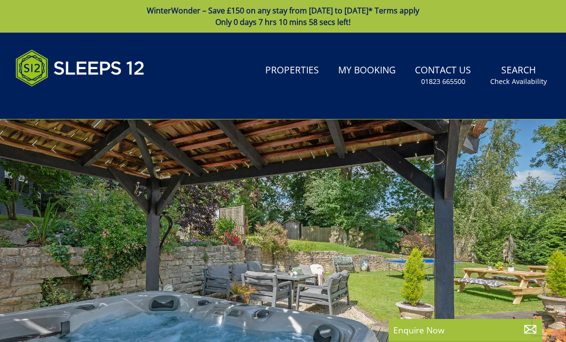
scroll to position [1497, 0]
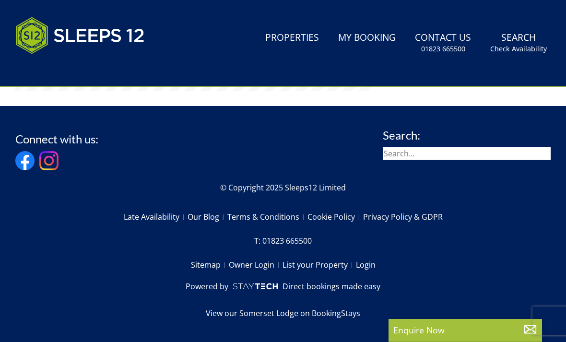
select select "20"
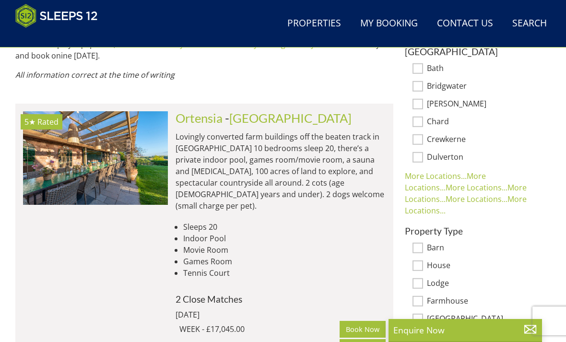
scroll to position [670, 0]
click at [378, 339] on link "Book Now" at bounding box center [362, 347] width 46 height 16
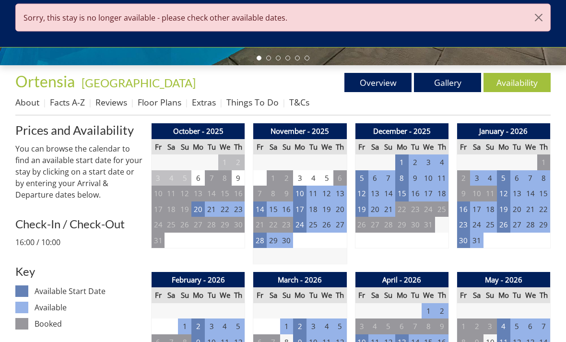
scroll to position [332, 0]
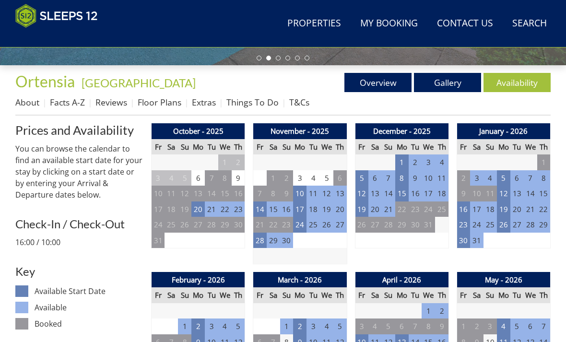
click at [426, 218] on td "31" at bounding box center [427, 225] width 13 height 16
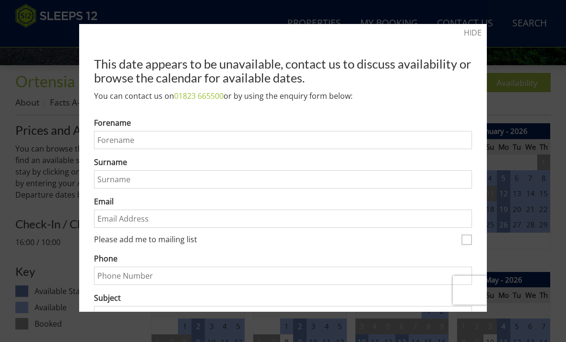
click at [473, 34] on link "HIDE" at bounding box center [473, 33] width 18 height 12
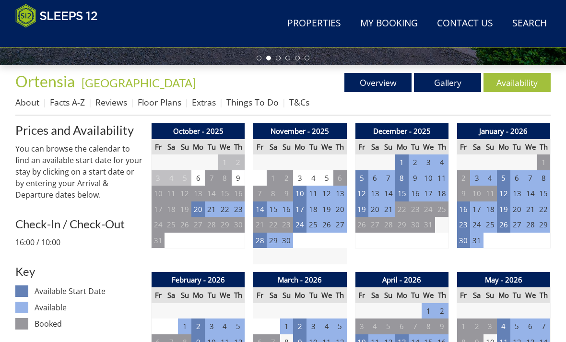
scroll to position [362, 0]
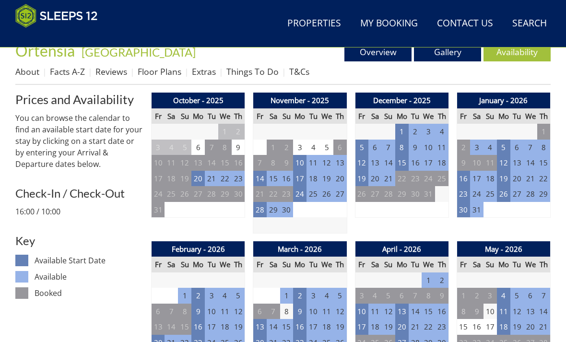
select select "20"
